Goal: Navigation & Orientation: Find specific page/section

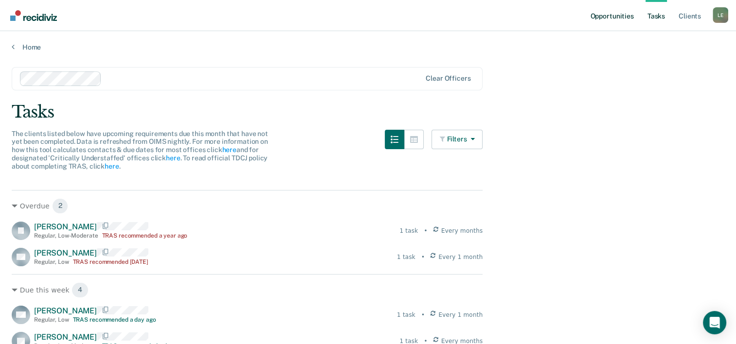
click at [614, 22] on link "Opportunities" at bounding box center [611, 15] width 47 height 31
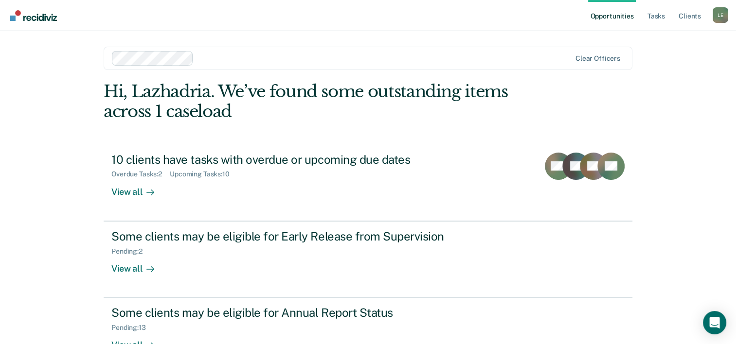
click at [625, 18] on link "Opportunities" at bounding box center [611, 15] width 47 height 31
click at [719, 19] on div "L E" at bounding box center [721, 15] width 16 height 16
click at [467, 34] on main "Clear officers Hi, Lazhadria. We’ve found some outstanding items across 1 casel…" at bounding box center [368, 210] width 552 height 359
click at [687, 23] on link "Client s" at bounding box center [690, 15] width 26 height 31
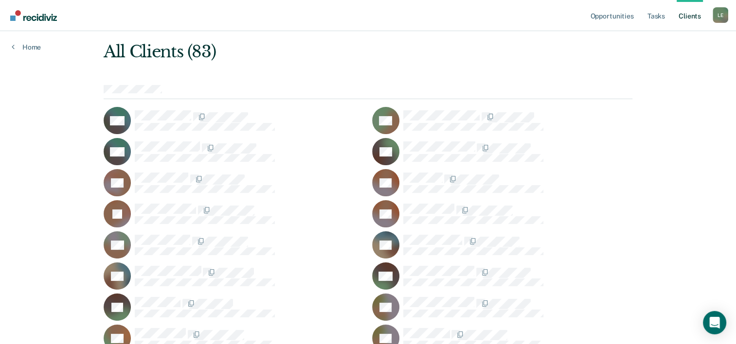
scroll to position [39, 0]
